Goal: Task Accomplishment & Management: Use online tool/utility

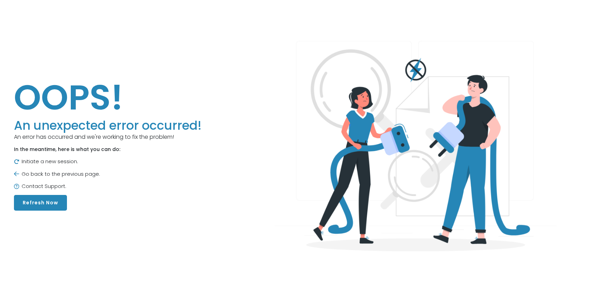
click at [38, 199] on button "Refresh Now" at bounding box center [40, 203] width 53 height 16
